Goal: Find specific page/section: Find specific page/section

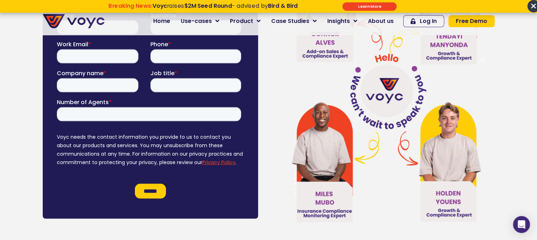
scroll to position [4018, 0]
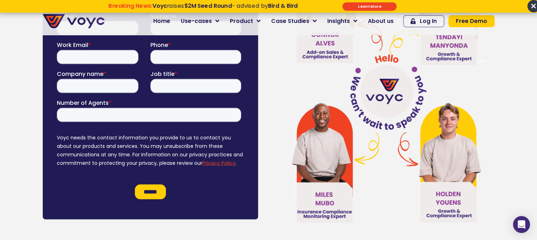
click at [384, 24] on span "About us" at bounding box center [381, 21] width 26 height 8
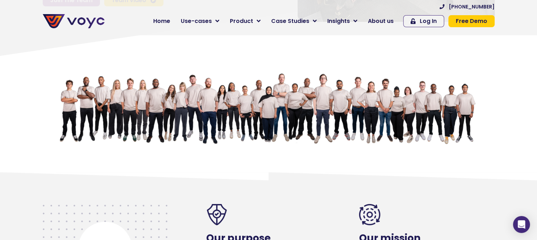
scroll to position [0, 5]
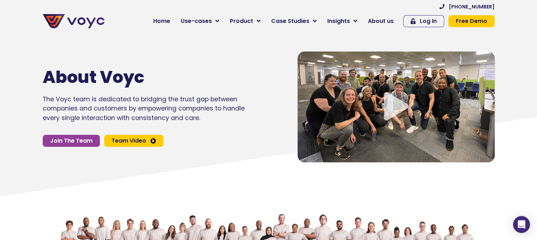
click at [390, 105] on icon "Video play button" at bounding box center [396, 106] width 25 height 28
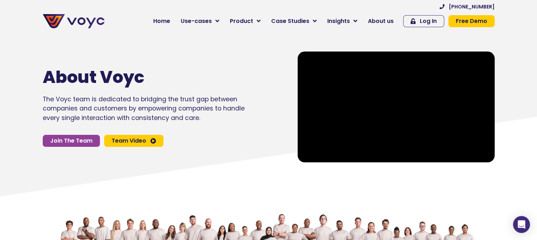
scroll to position [0, 5]
click at [73, 138] on span "Join The Team" at bounding box center [71, 141] width 42 height 6
